Goal: Navigation & Orientation: Find specific page/section

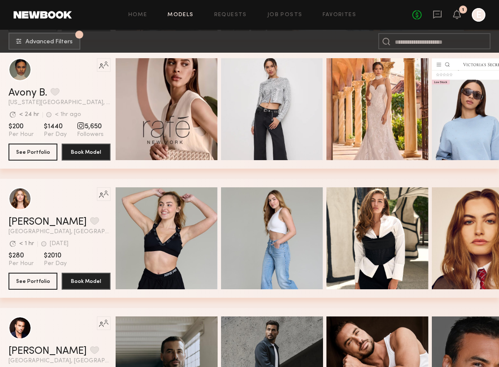
scroll to position [3899, 0]
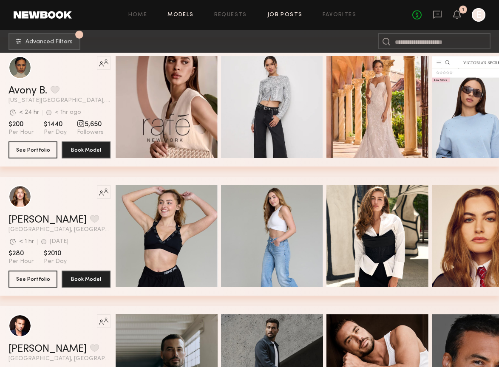
click at [287, 12] on link "Job Posts" at bounding box center [284, 15] width 35 height 6
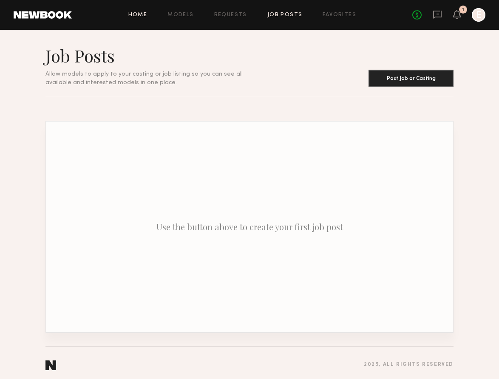
click at [140, 16] on link "Home" at bounding box center [137, 15] width 19 height 6
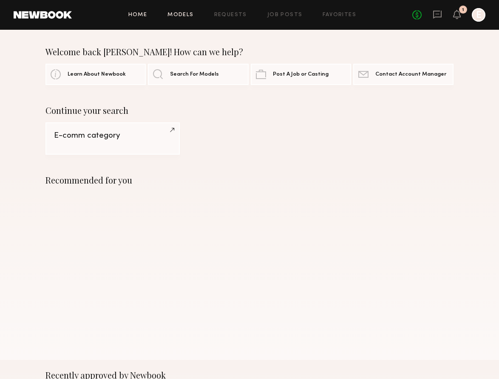
click at [190, 12] on link "Models" at bounding box center [180, 15] width 26 height 6
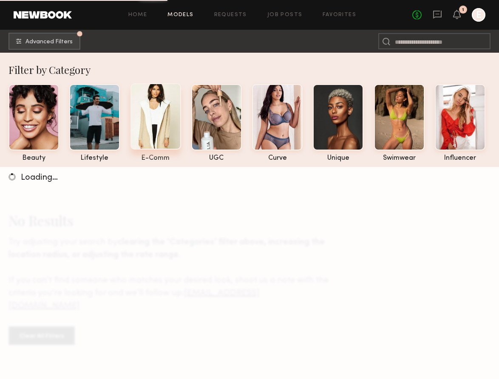
click at [154, 111] on div at bounding box center [156, 116] width 51 height 66
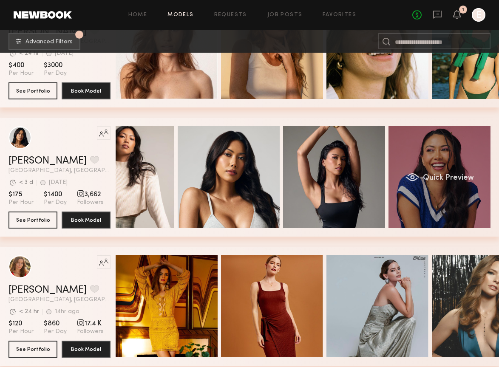
scroll to position [0, 43]
